Goal: Task Accomplishment & Management: Manage account settings

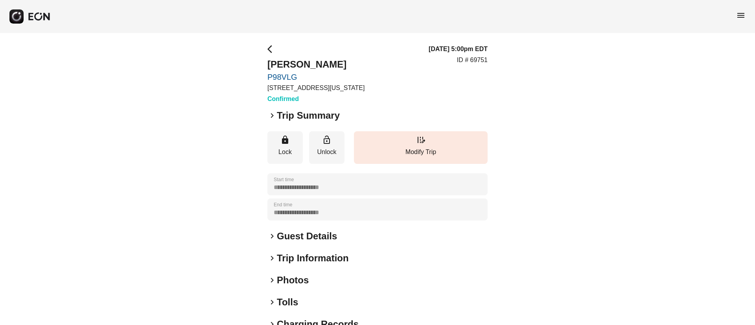
click at [740, 16] on span "menu" at bounding box center [740, 15] width 9 height 9
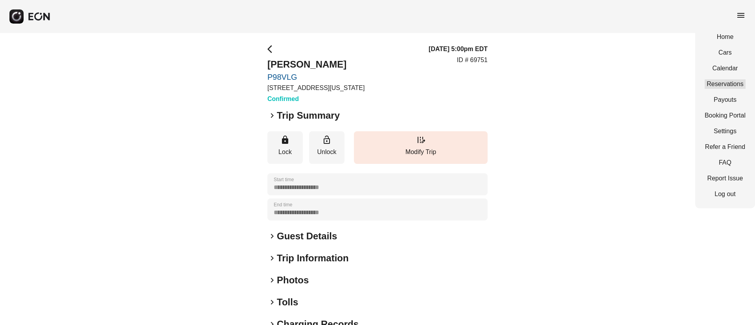
click at [710, 85] on link "Reservations" at bounding box center [725, 83] width 41 height 9
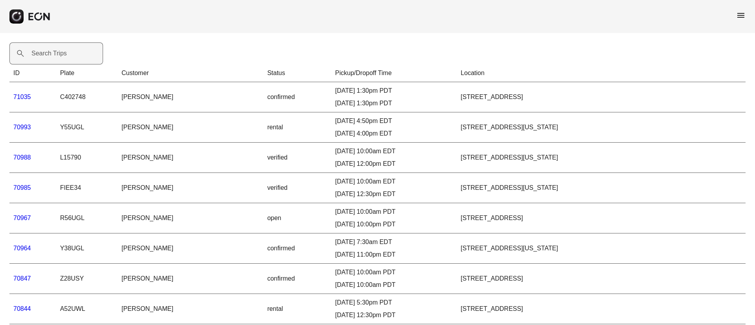
click at [48, 54] on label "Search Trips" at bounding box center [48, 53] width 35 height 9
click at [48, 54] on Trips "Search Trips" at bounding box center [56, 53] width 94 height 22
paste Trips "*******"
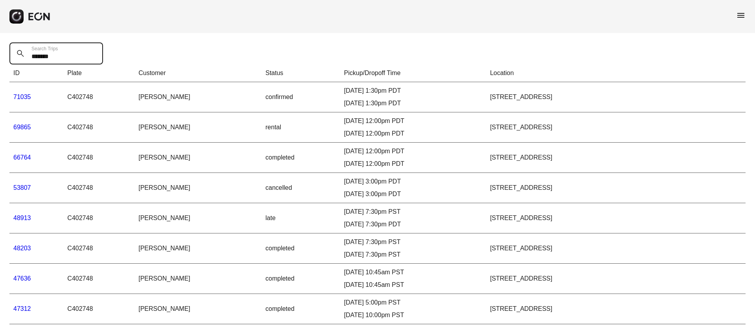
drag, startPoint x: 81, startPoint y: 55, endPoint x: 28, endPoint y: 55, distance: 52.7
click at [28, 55] on Trips "*******" at bounding box center [56, 53] width 94 height 22
paste Trips "text"
type Trips "*****"
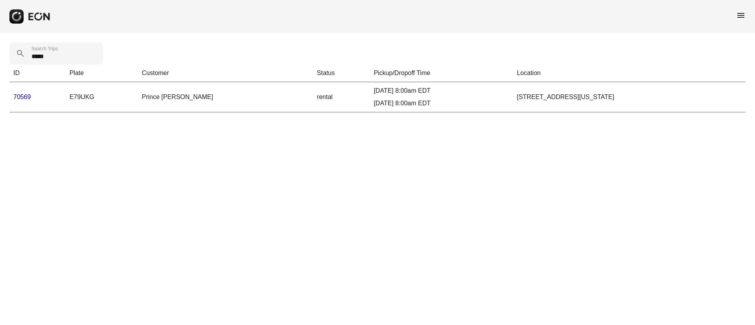
click at [17, 92] on td "70569" at bounding box center [37, 97] width 56 height 30
click at [20, 99] on link "70569" at bounding box center [22, 97] width 18 height 7
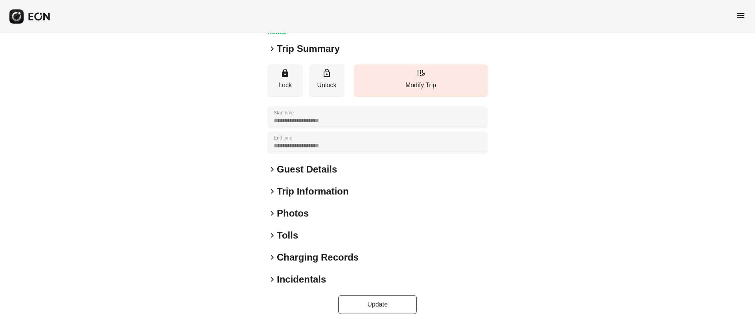
scroll to position [67, 0]
click at [352, 221] on div "**********" at bounding box center [377, 145] width 220 height 337
click at [304, 218] on h2 "Photos" at bounding box center [293, 213] width 32 height 13
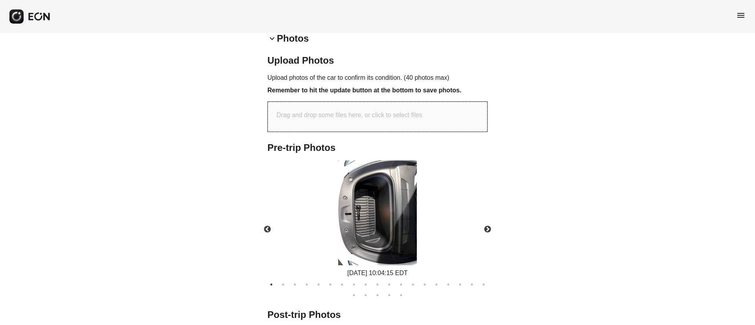
scroll to position [244, 0]
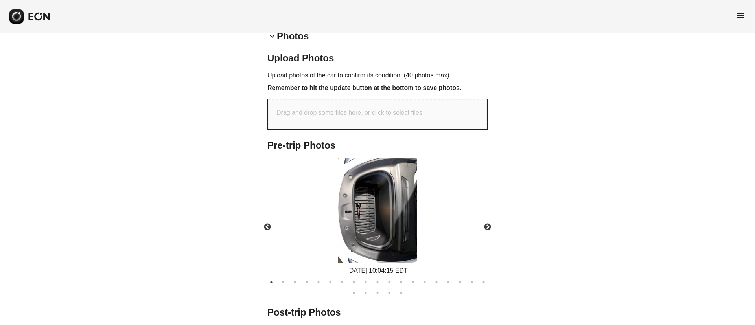
click at [376, 208] on img at bounding box center [377, 210] width 79 height 105
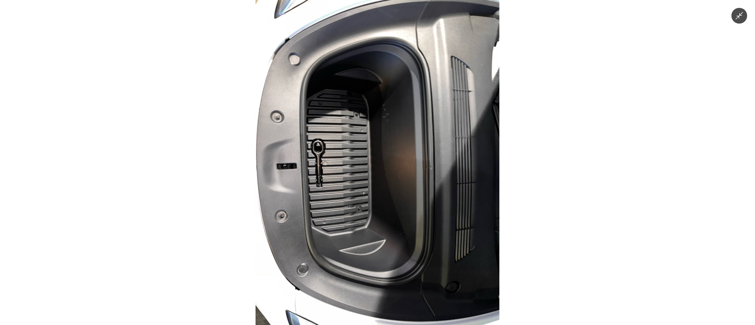
click at [376, 208] on img at bounding box center [378, 162] width 244 height 325
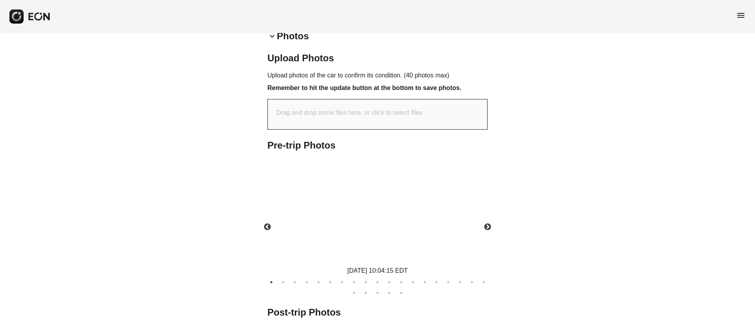
click at [376, 208] on img at bounding box center [377, 210] width 79 height 105
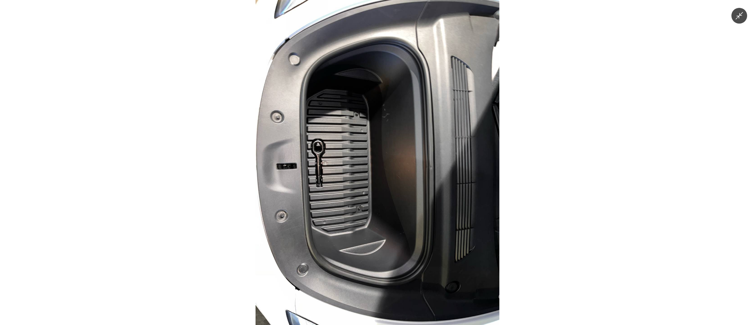
click at [376, 208] on img at bounding box center [378, 162] width 244 height 325
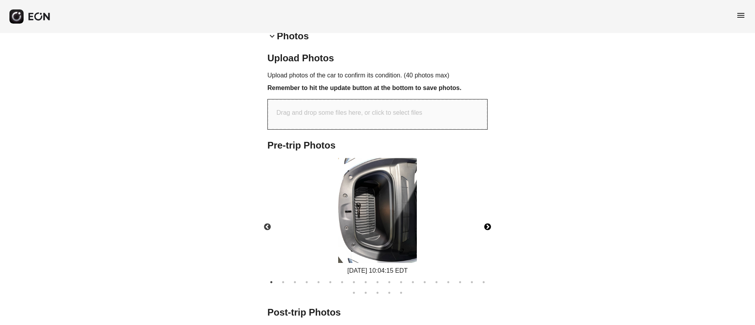
click at [488, 222] on button "Next" at bounding box center [488, 227] width 28 height 28
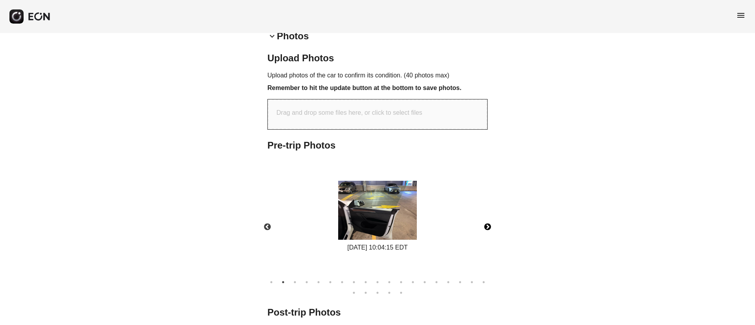
click at [488, 222] on button "Next" at bounding box center [488, 227] width 28 height 28
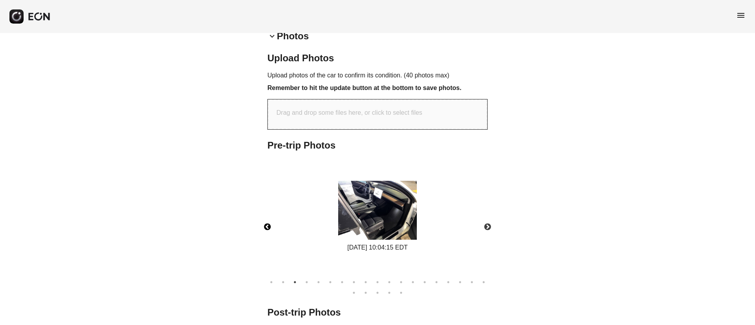
click at [268, 230] on button "Previous" at bounding box center [268, 227] width 28 height 28
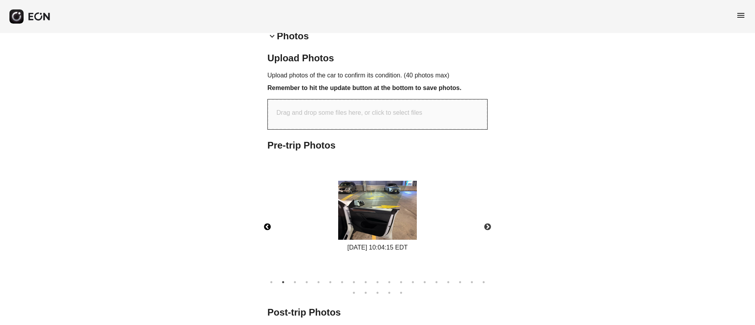
click at [403, 226] on img at bounding box center [377, 210] width 79 height 59
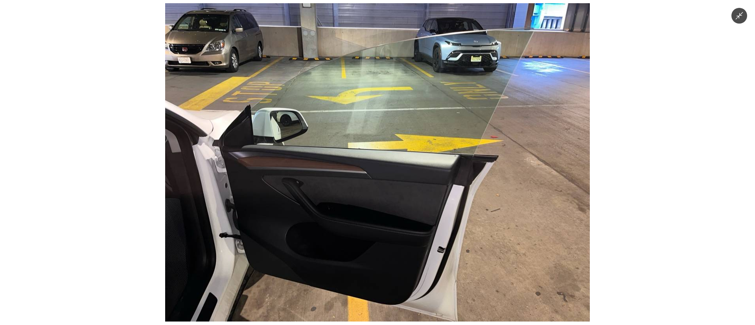
click at [414, 186] on img at bounding box center [377, 162] width 425 height 318
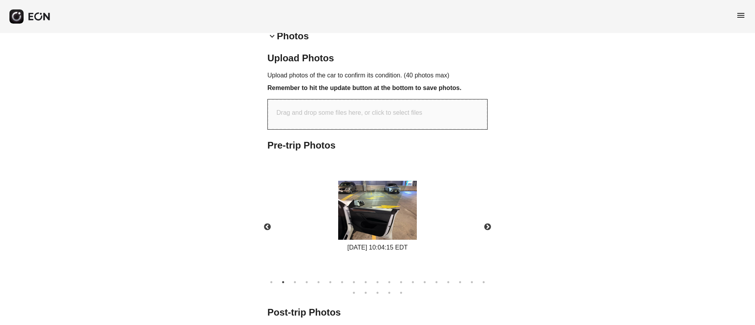
drag, startPoint x: 414, startPoint y: 175, endPoint x: 410, endPoint y: 178, distance: 5.3
click at [414, 175] on div "08/23/2025 10:04:15 EDT" at bounding box center [378, 217] width 234 height 118
click at [401, 188] on img at bounding box center [377, 210] width 79 height 59
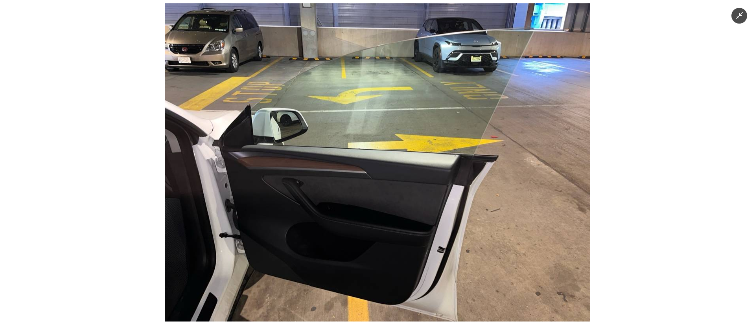
click at [437, 107] on img at bounding box center [377, 162] width 425 height 318
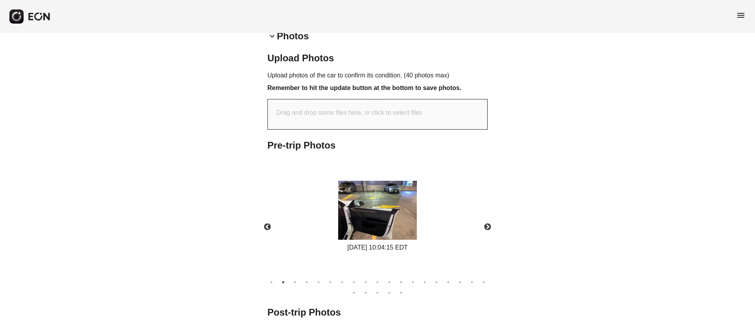
click at [411, 193] on img at bounding box center [377, 210] width 79 height 59
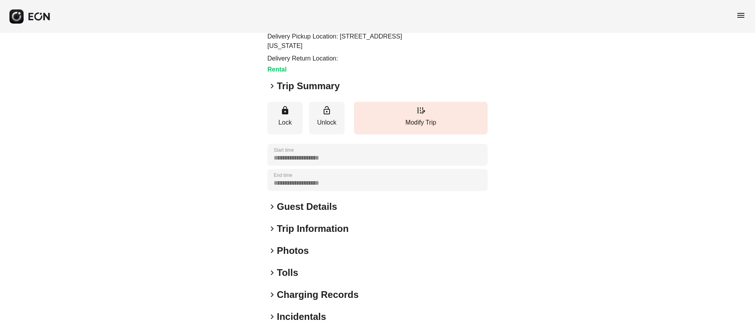
scroll to position [89, 0]
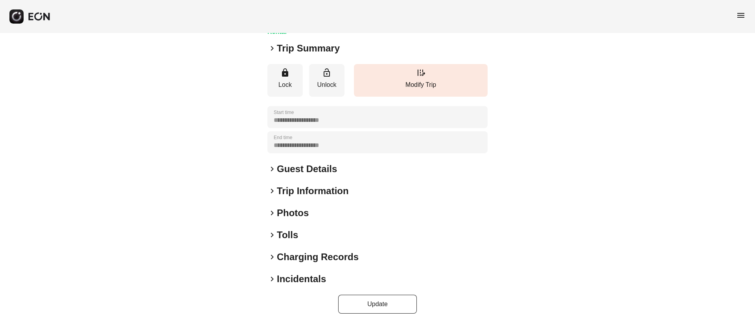
click at [322, 217] on div "keyboard_arrow_right Photos" at bounding box center [377, 213] width 220 height 13
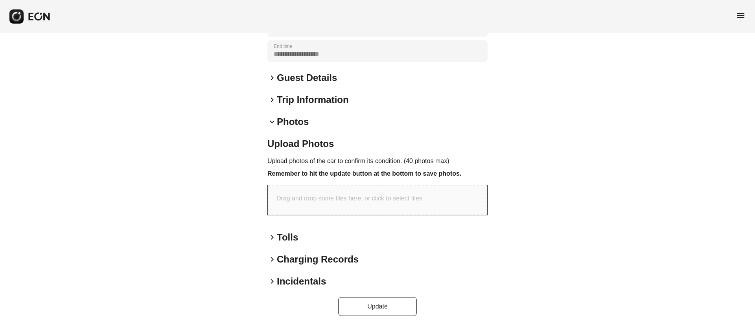
scroll to position [183, 0]
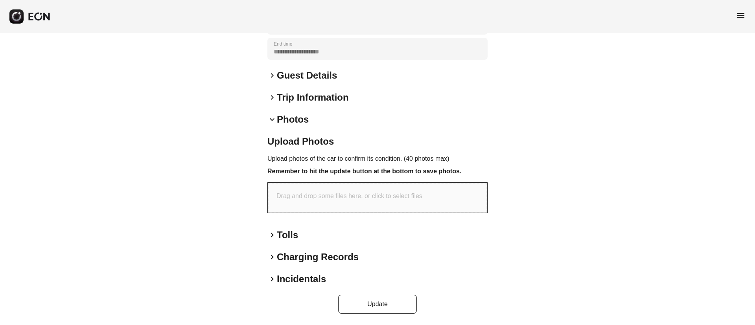
click at [339, 204] on div "Drag and drop some files here, or click to select files" at bounding box center [377, 198] width 219 height 30
type input "**********"
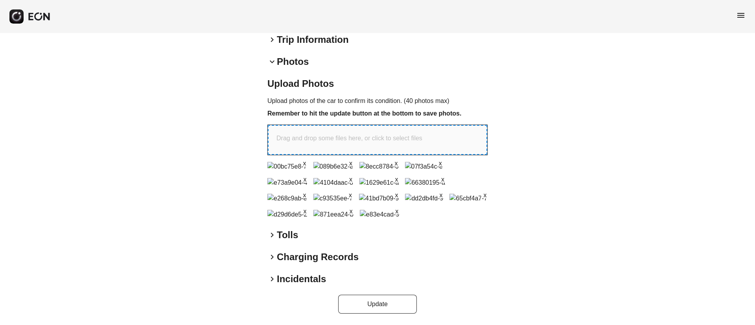
scroll to position [411, 0]
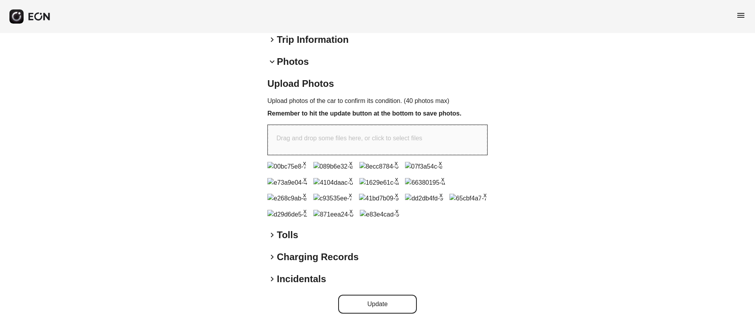
click at [376, 308] on button "Update" at bounding box center [377, 304] width 79 height 19
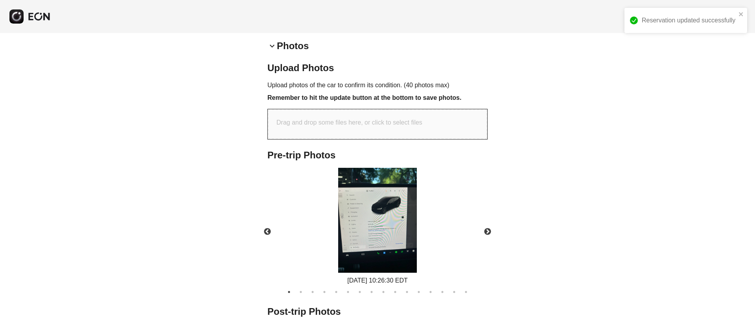
scroll to position [361, 0]
